Goal: Task Accomplishment & Management: Use online tool/utility

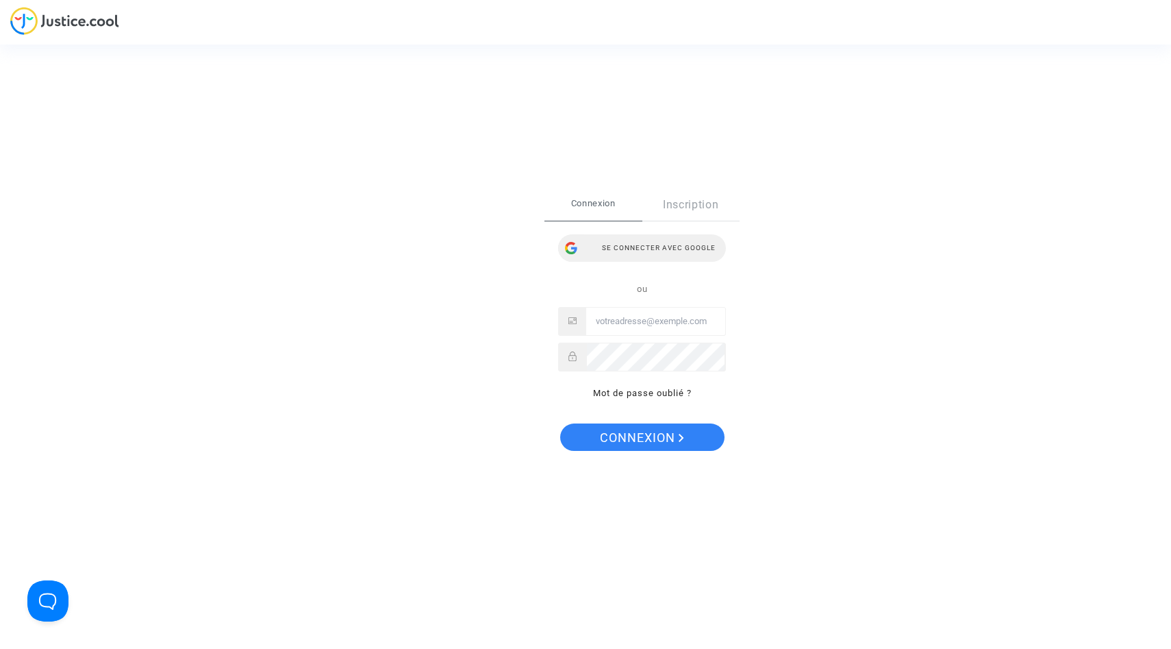
click at [667, 253] on div "Se connecter avec Google" at bounding box center [642, 247] width 168 height 27
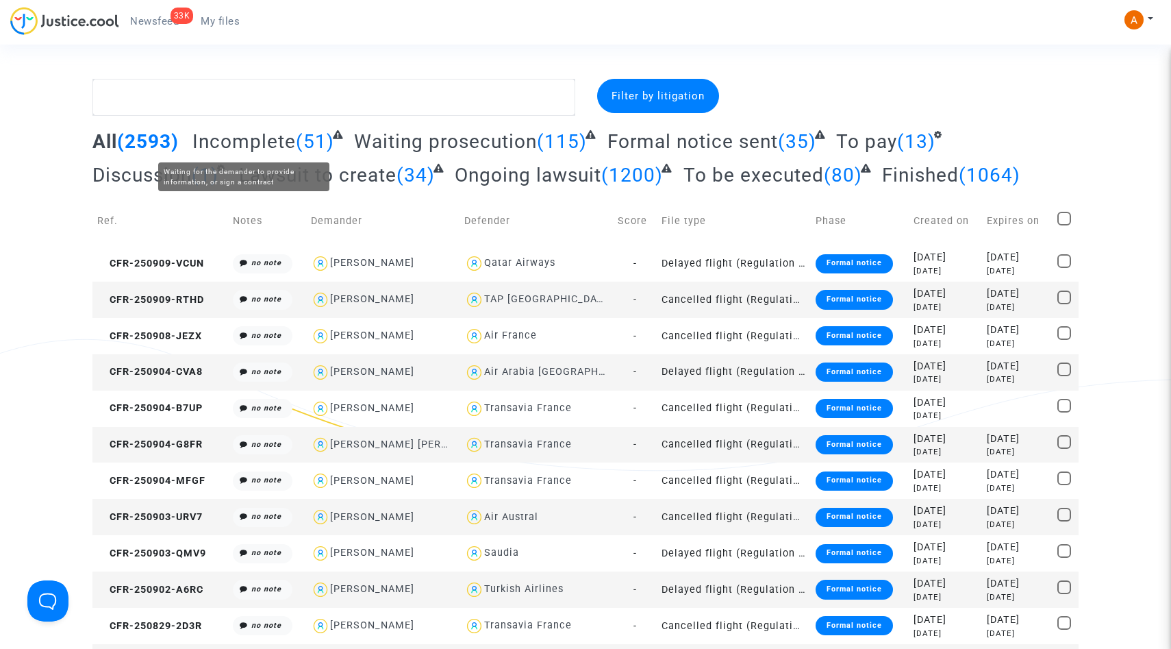
click at [240, 136] on span "Incomplete" at bounding box center [243, 141] width 103 height 23
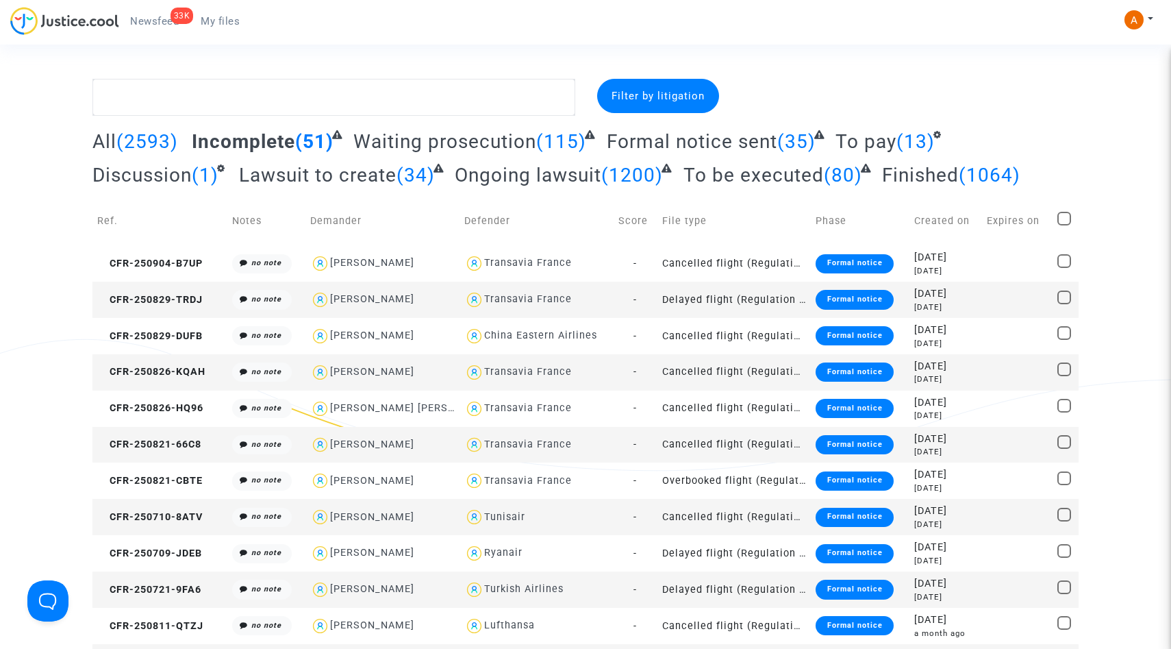
click at [1064, 216] on span at bounding box center [1064, 219] width 14 height 14
click at [1064, 225] on input "checkbox" at bounding box center [1063, 225] width 1 height 1
checkbox input "true"
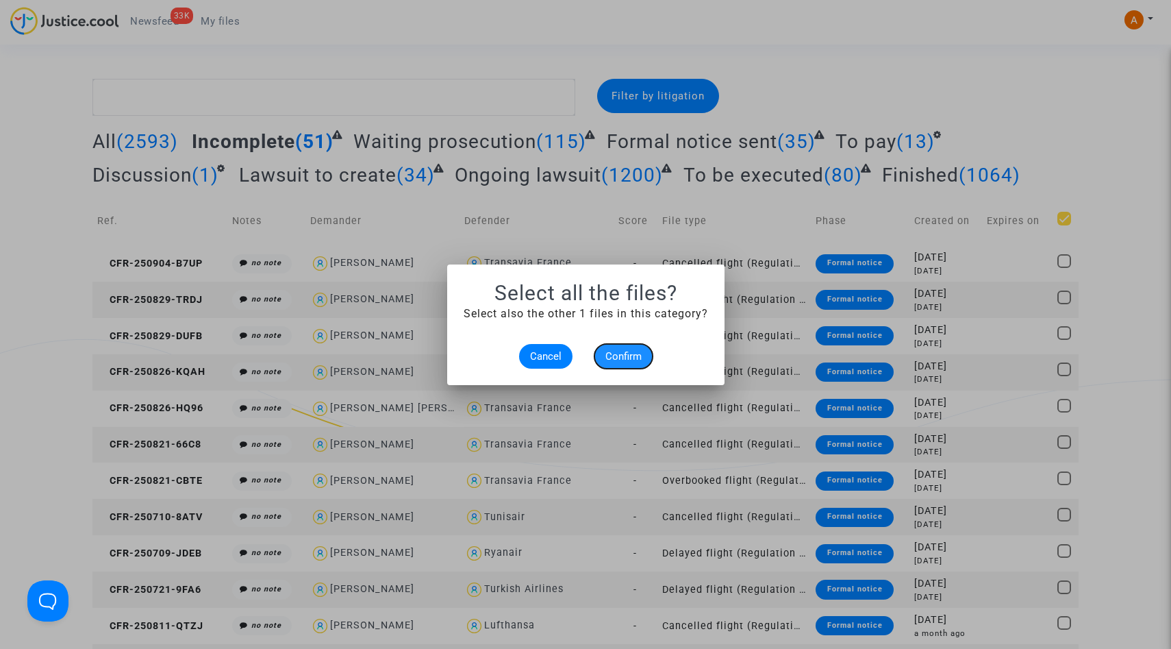
click at [611, 357] on span "Confirm" at bounding box center [623, 356] width 36 height 12
checkbox input "true"
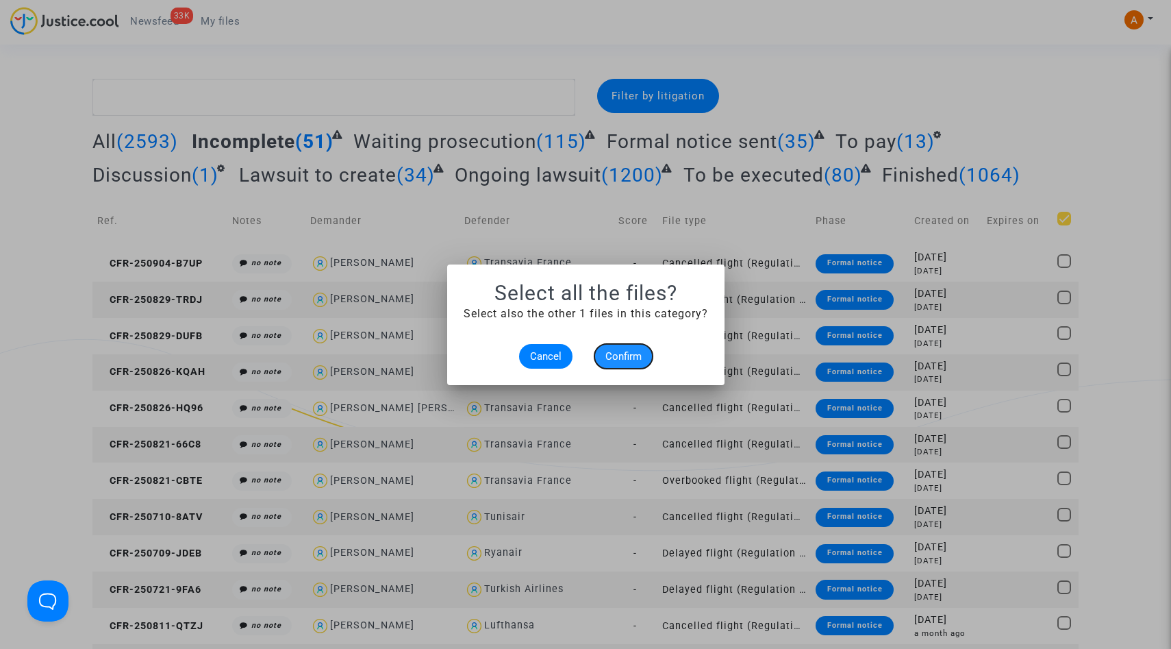
checkbox input "true"
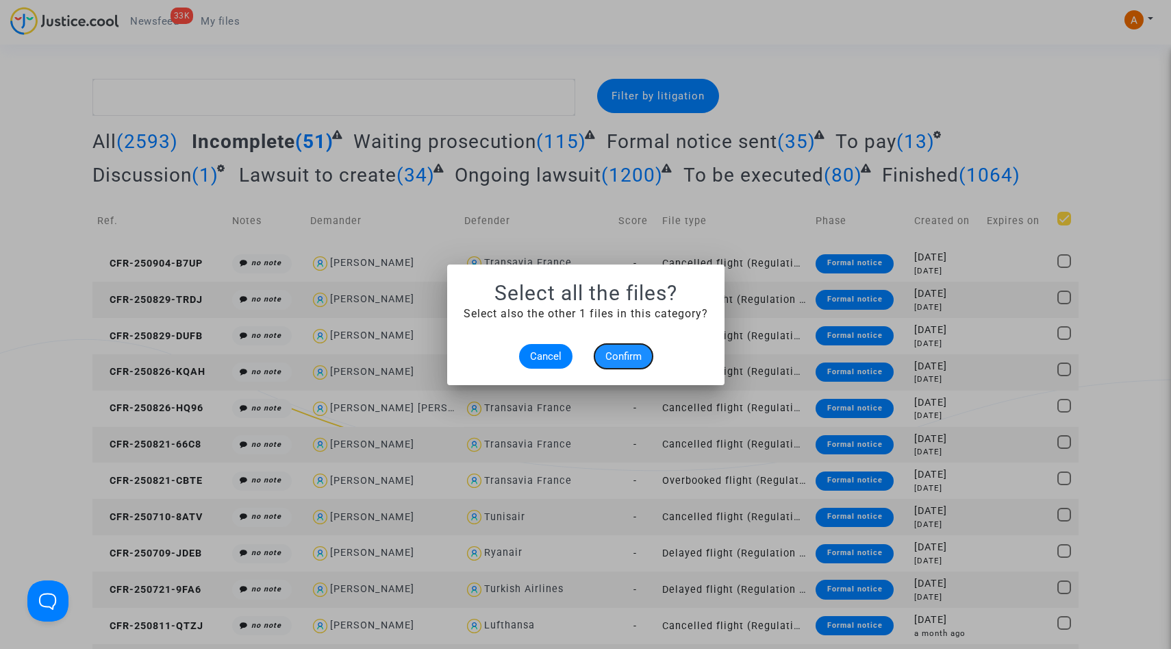
checkbox input "true"
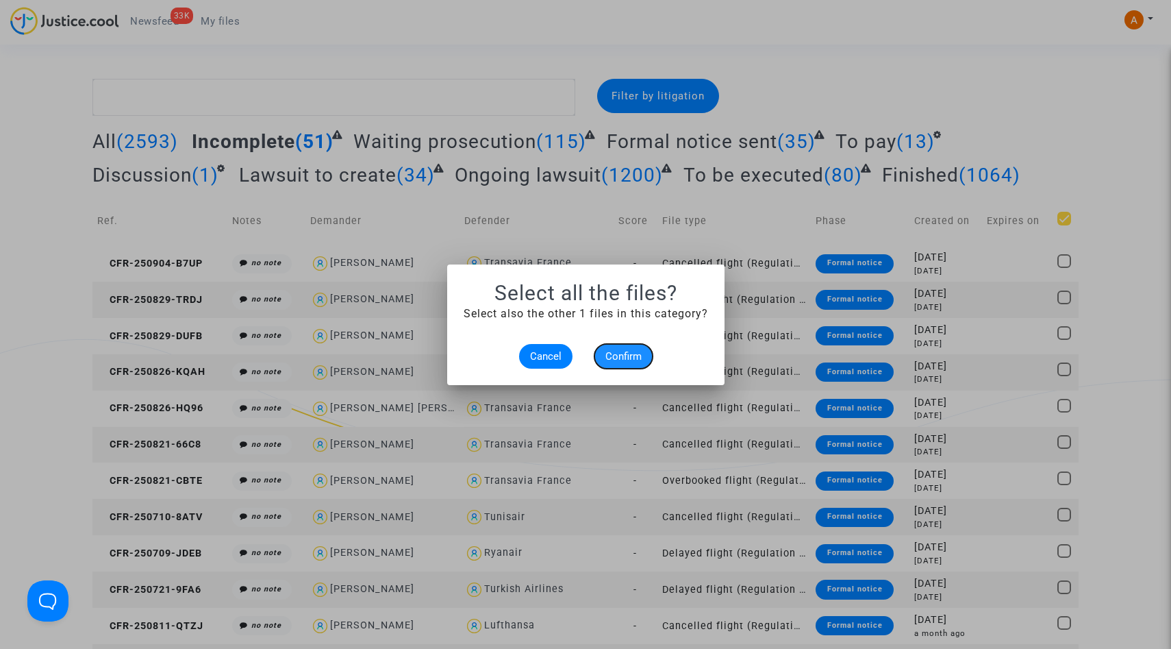
checkbox input "true"
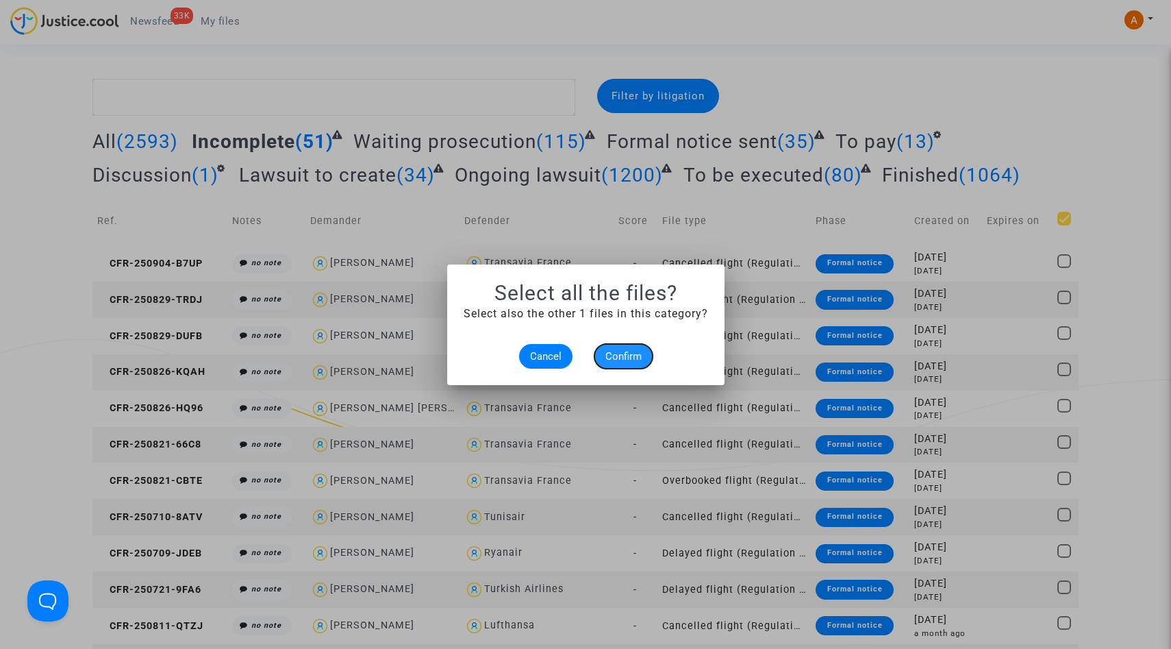
checkbox input "true"
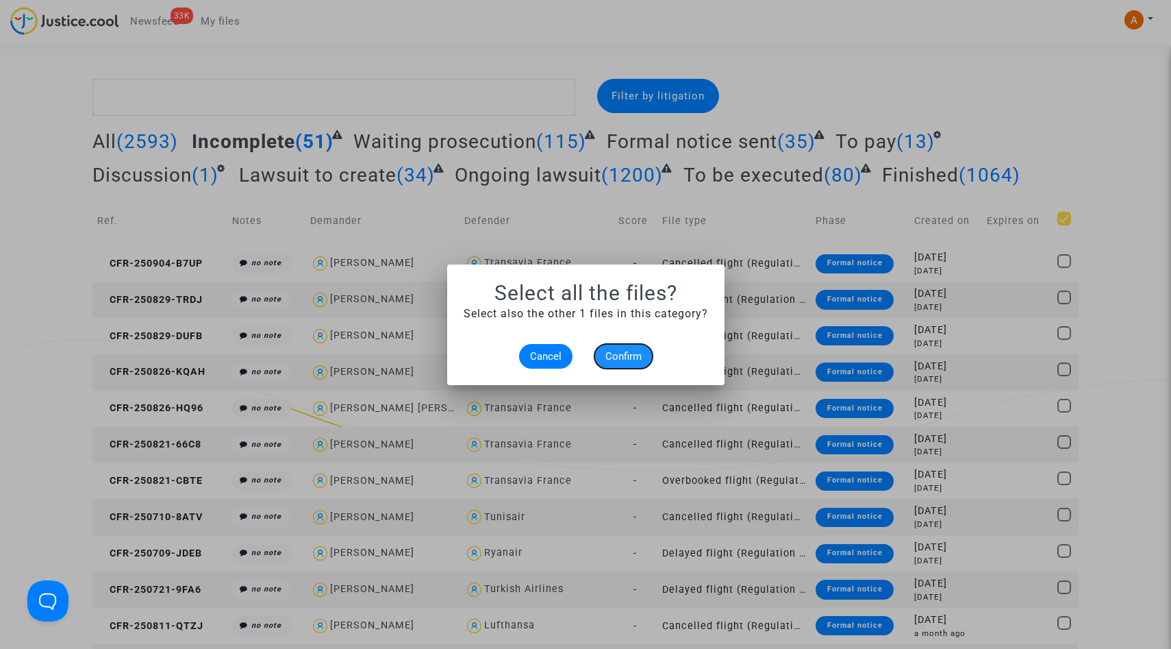
checkbox input "true"
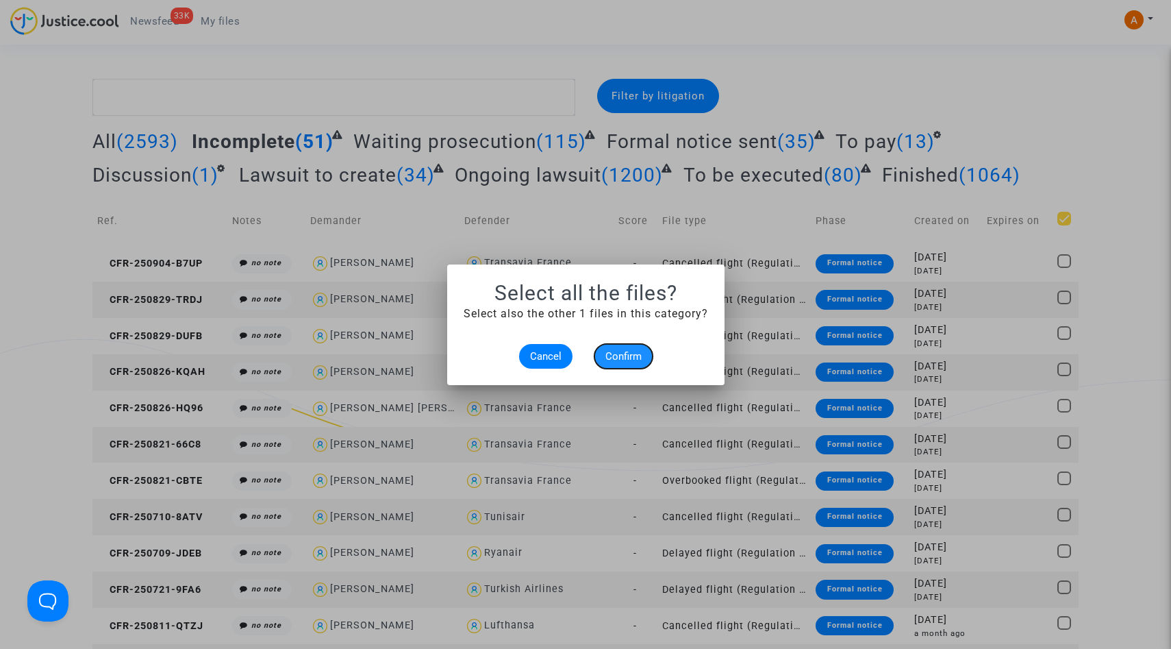
checkbox input "true"
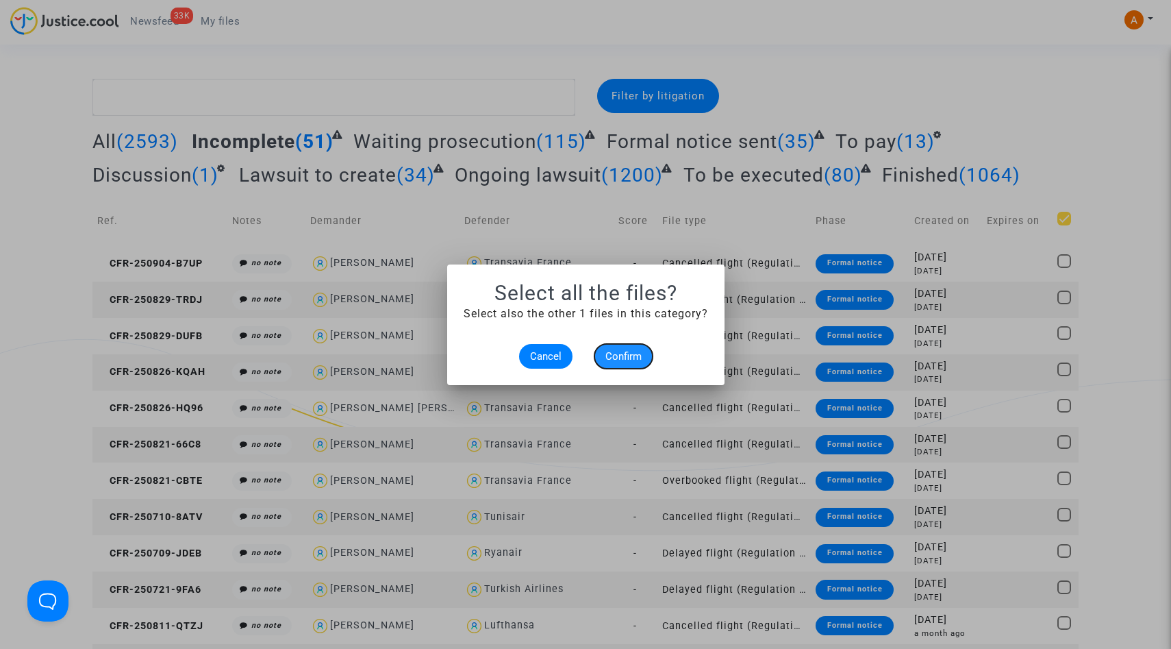
checkbox input "true"
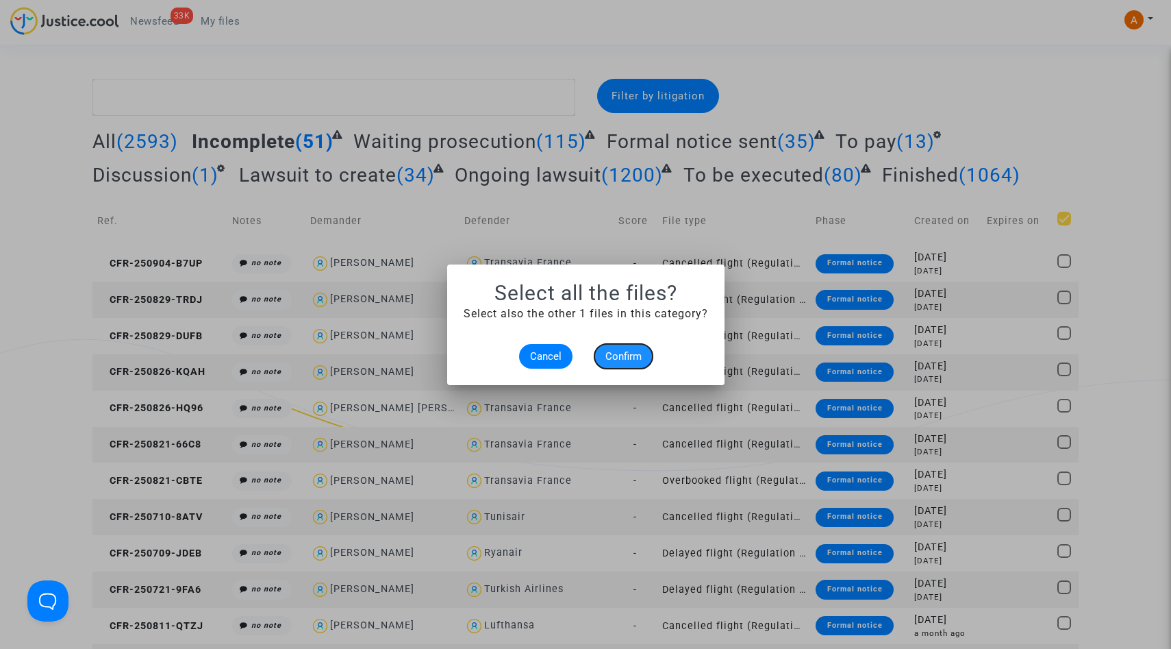
checkbox input "true"
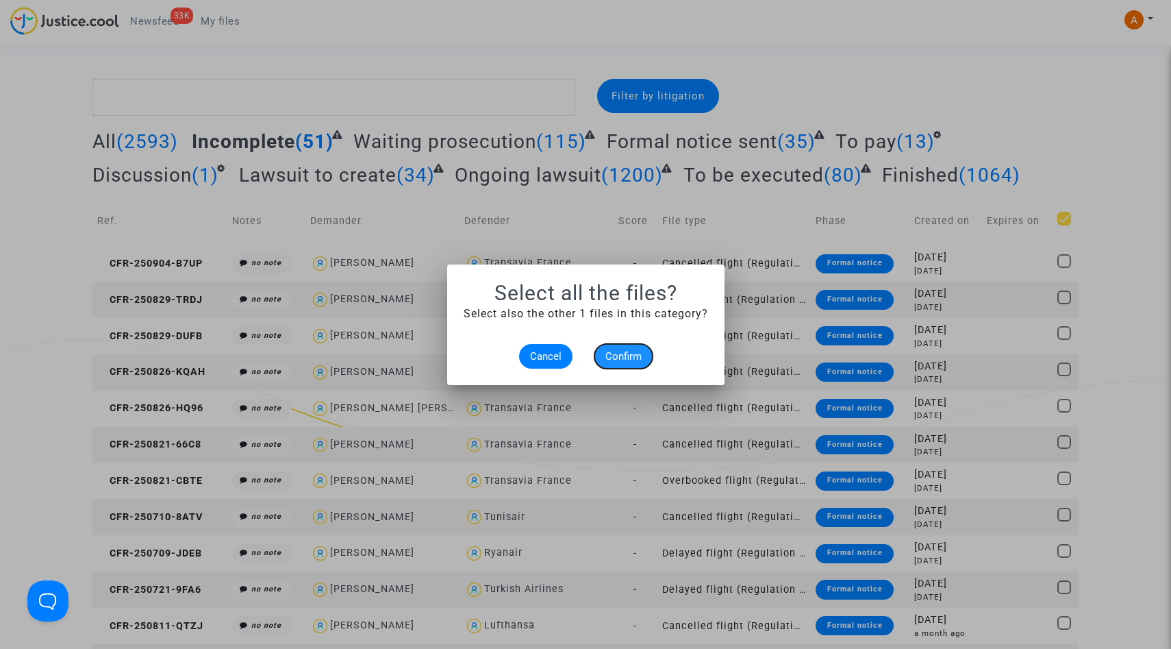
checkbox input "true"
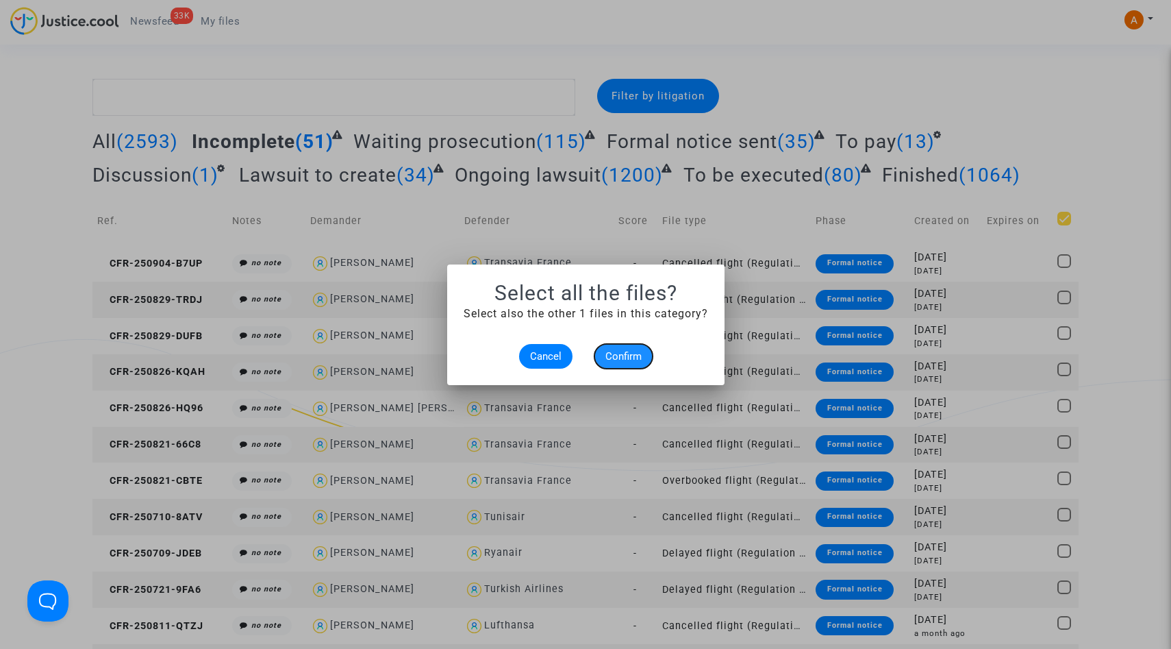
checkbox input "true"
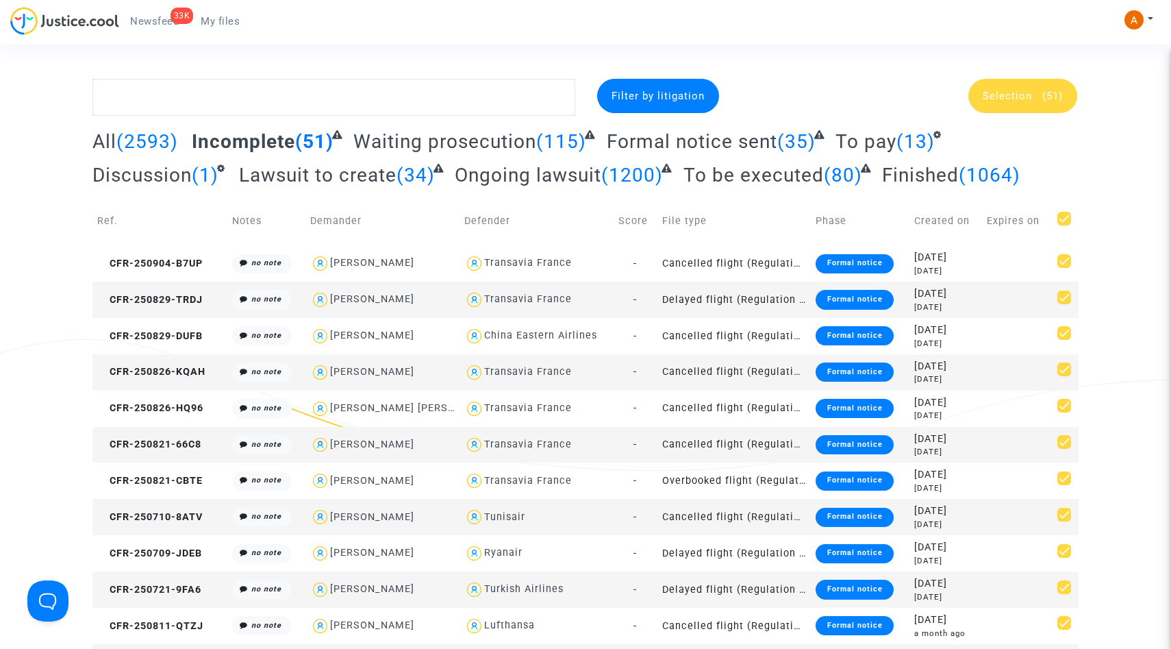
click at [1062, 105] on div "Selection (51)" at bounding box center [1022, 96] width 109 height 34
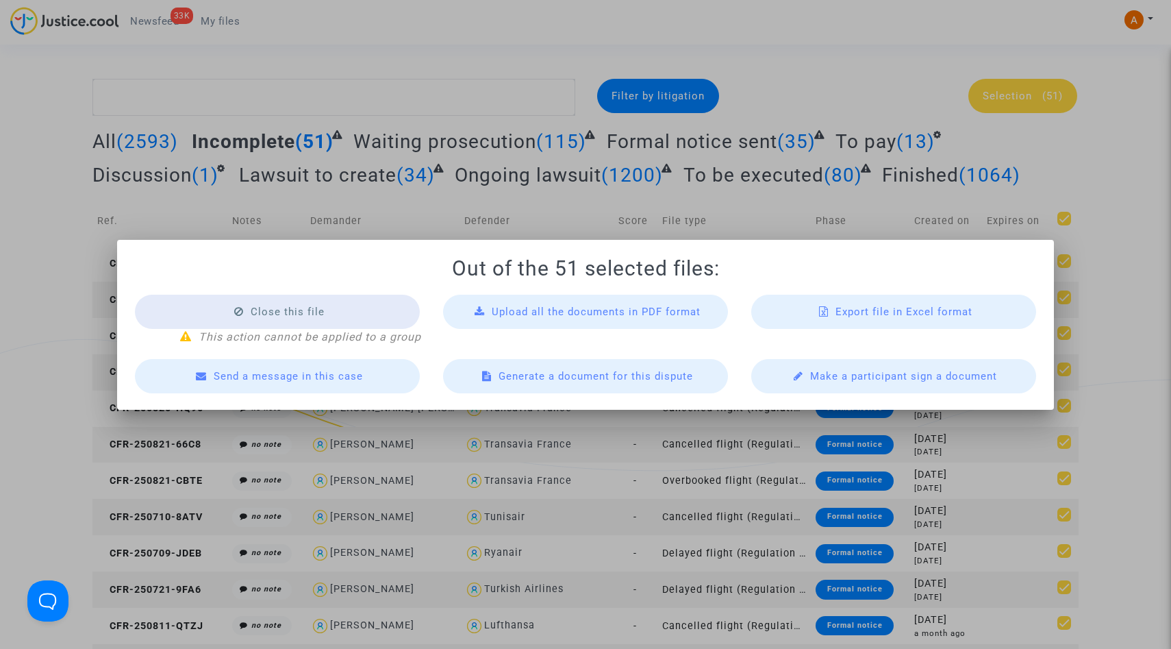
click at [935, 312] on span "Export file in Excel format" at bounding box center [903, 311] width 137 height 12
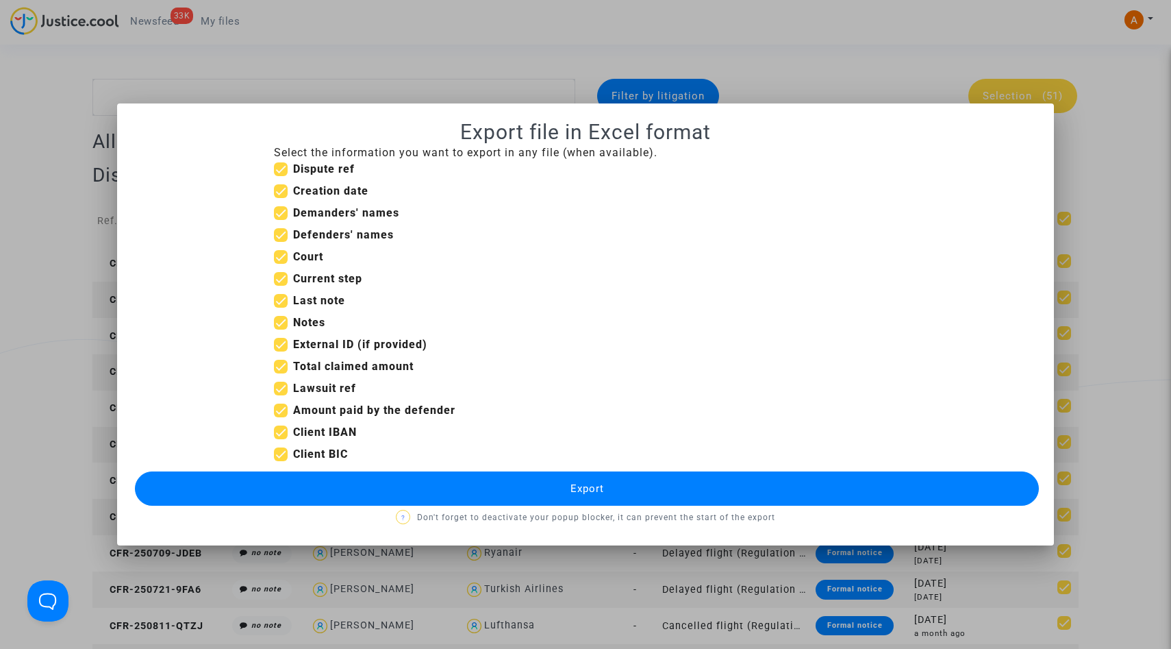
click at [449, 497] on button "Export" at bounding box center [587, 488] width 904 height 34
